Goal: Communication & Community: Answer question/provide support

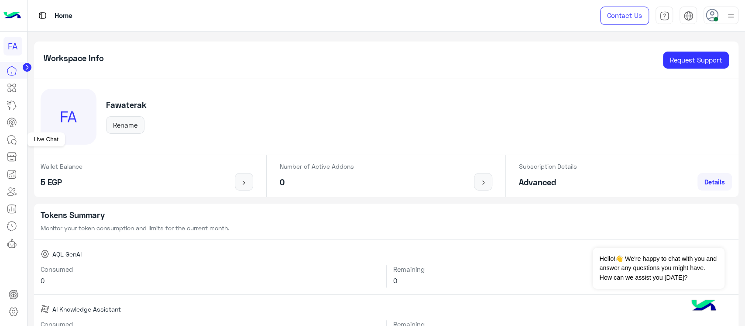
click at [13, 137] on icon at bounding box center [12, 139] width 10 height 10
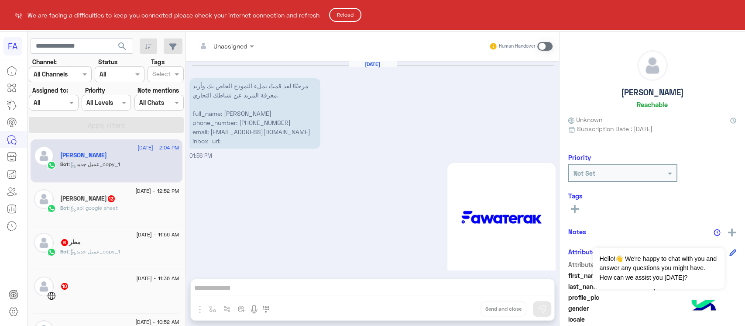
scroll to position [623, 0]
